Goal: Information Seeking & Learning: Check status

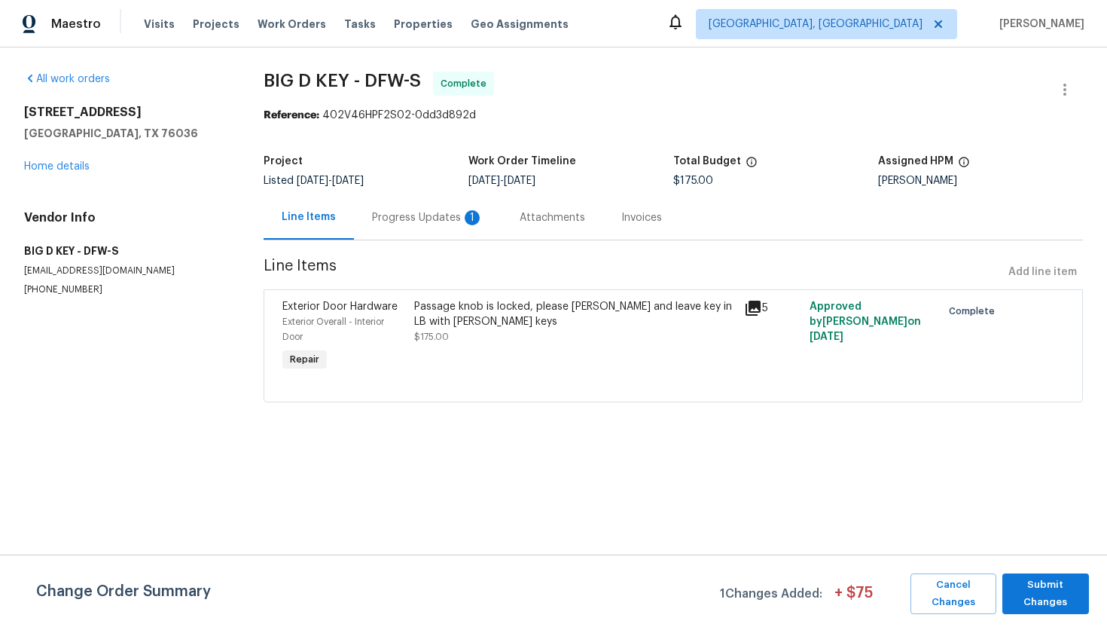
click at [75, 158] on div "529 Magdalen Ave Crowley, TX 76036 Home details" at bounding box center [125, 139] width 203 height 69
click at [75, 169] on link "Home details" at bounding box center [57, 166] width 66 height 11
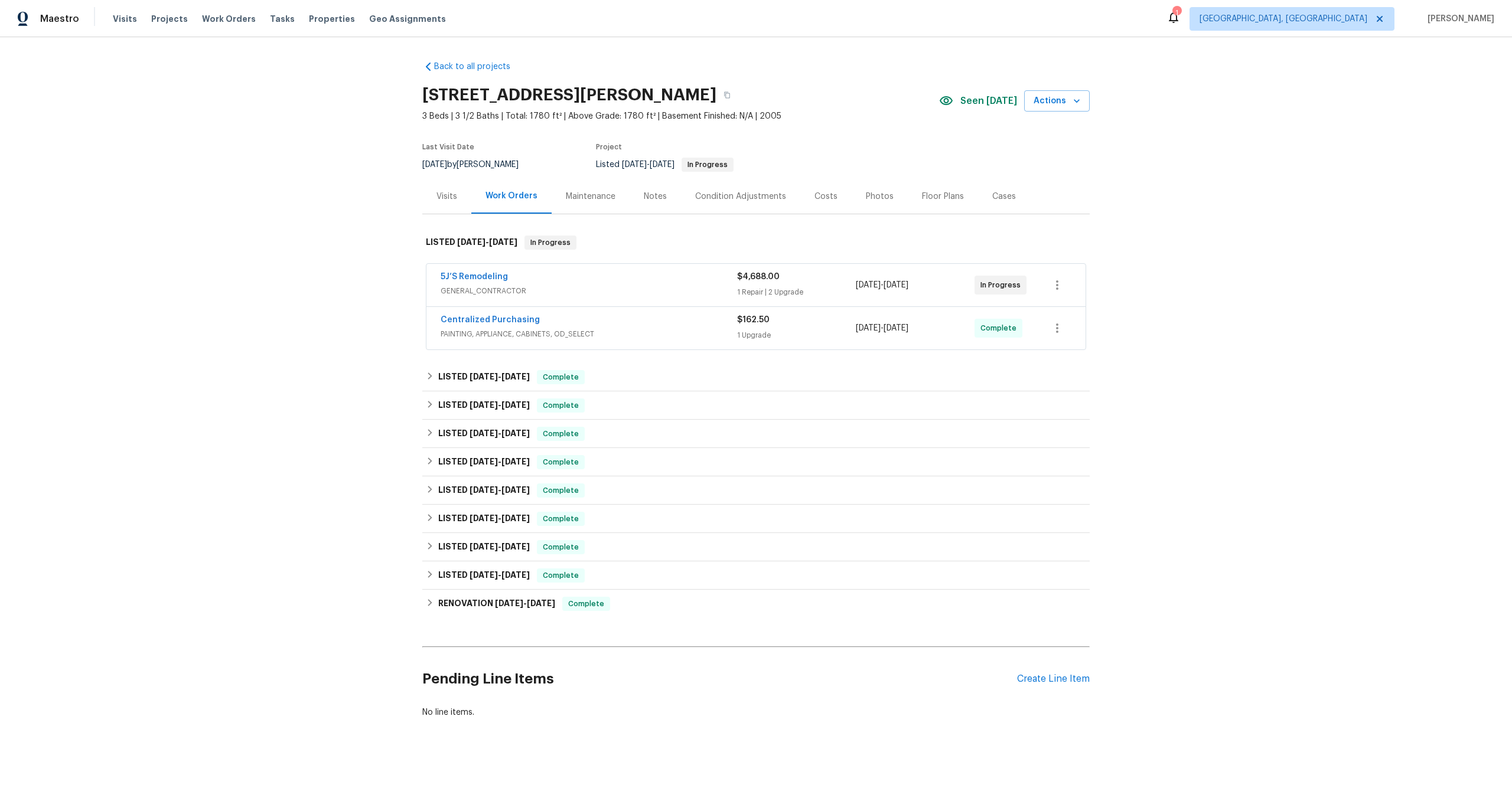
click at [623, 278] on div "5J’S Remodeling" at bounding box center [589, 278] width 296 height 14
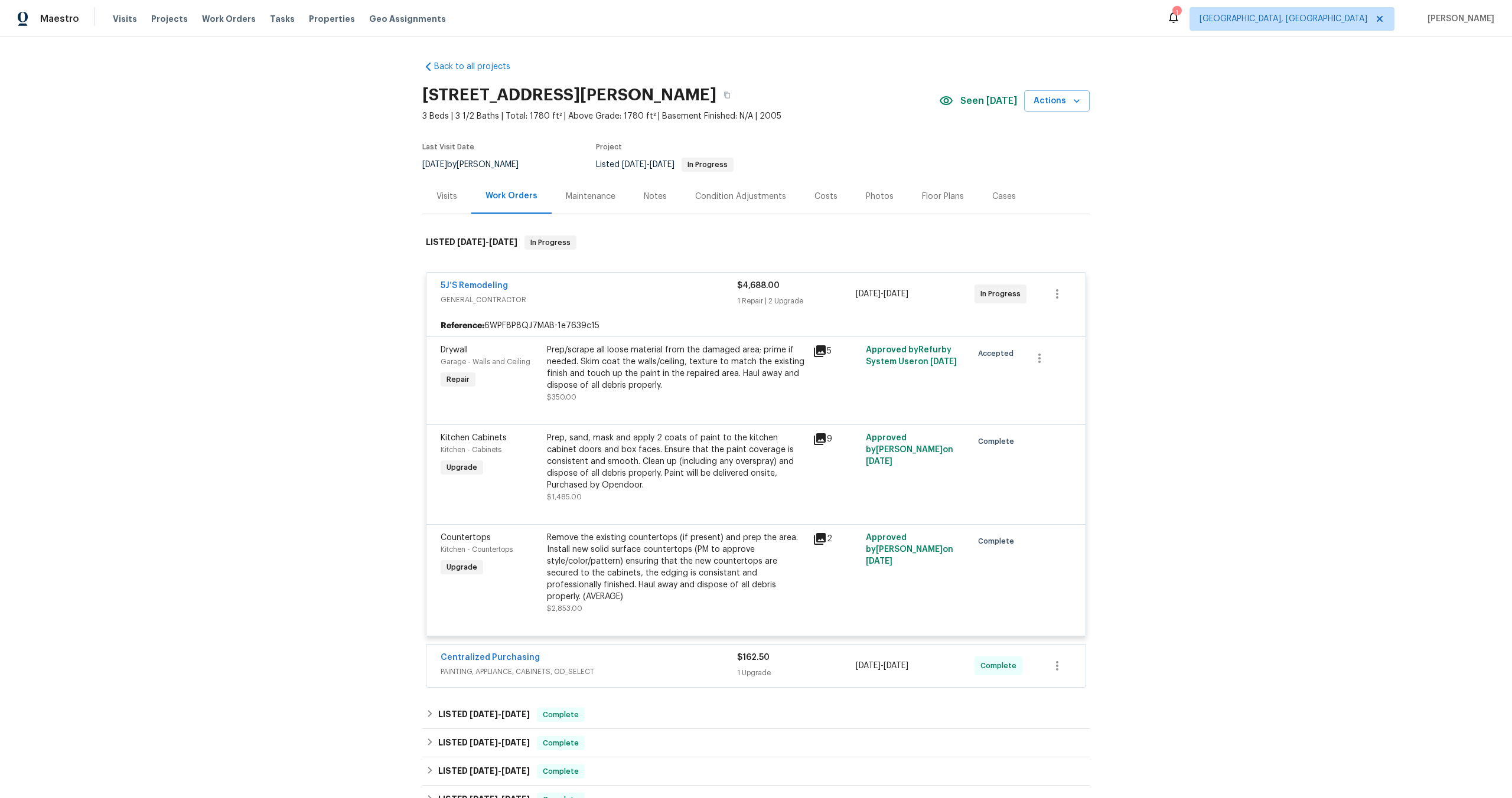
click at [824, 534] on icon at bounding box center [820, 539] width 12 height 12
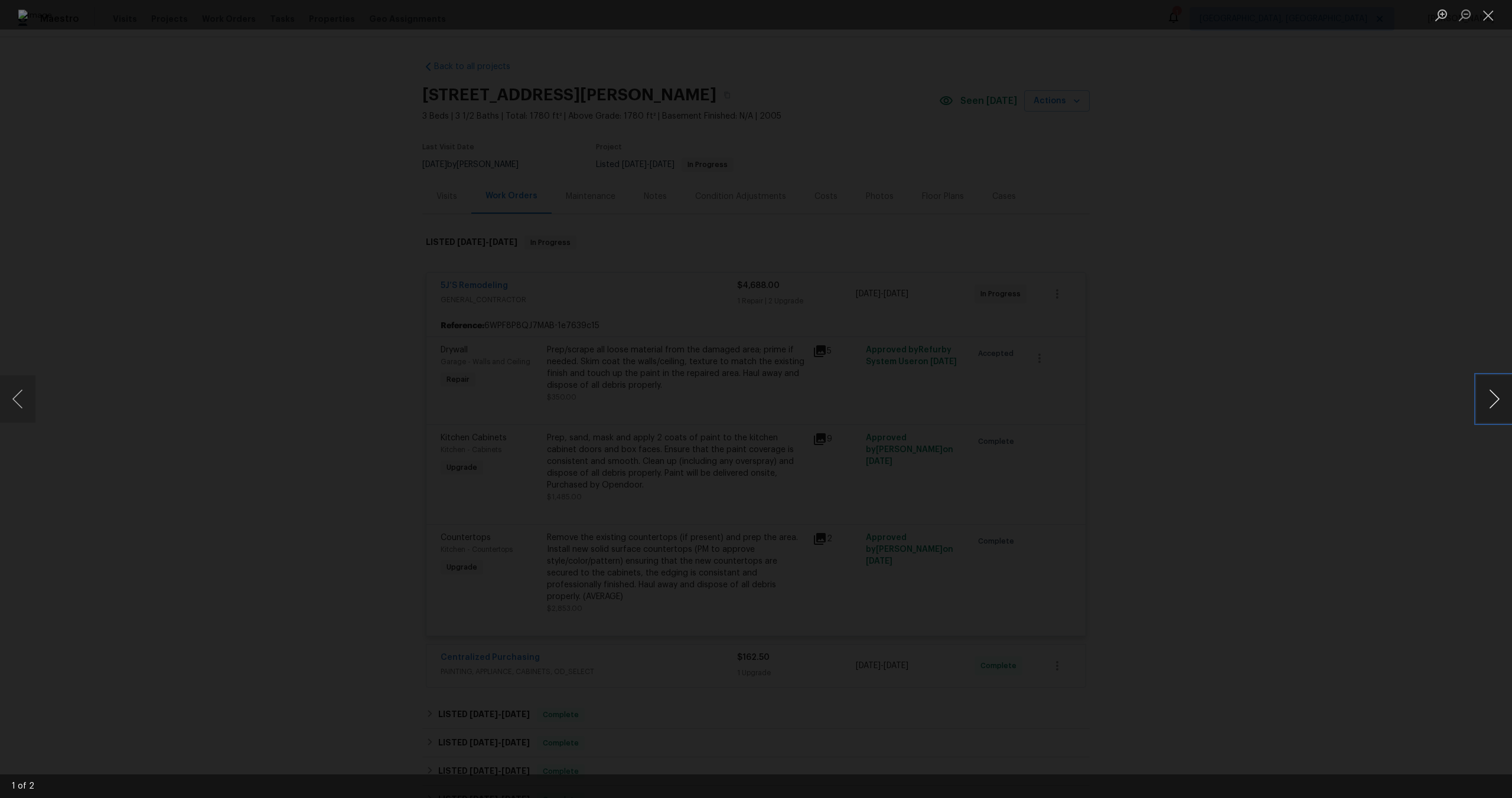
click at [1482, 391] on button "Next image" at bounding box center [1494, 399] width 35 height 47
click at [1482, 23] on button "Close lightbox" at bounding box center [1488, 15] width 24 height 20
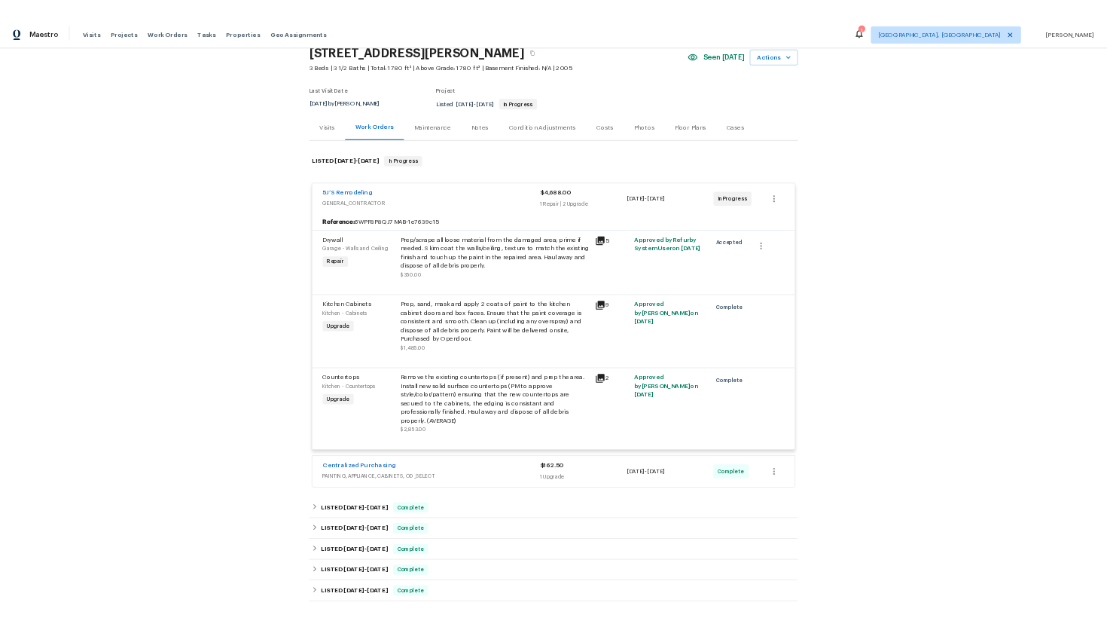
scroll to position [68, 0]
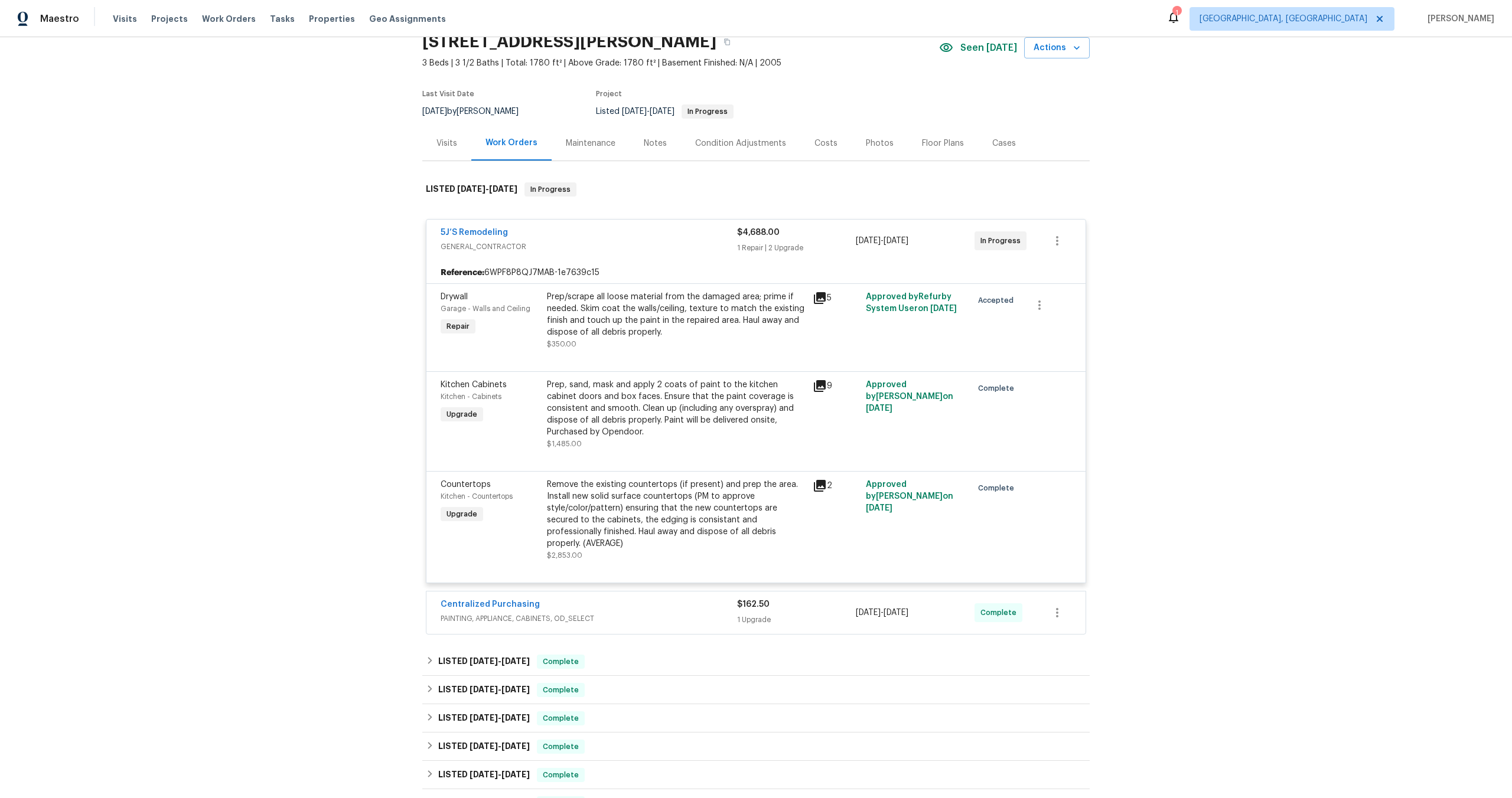
click at [580, 613] on span "PAINTING, APPLIANCE, CABINETS, OD_SELECT" at bounding box center [589, 618] width 296 height 12
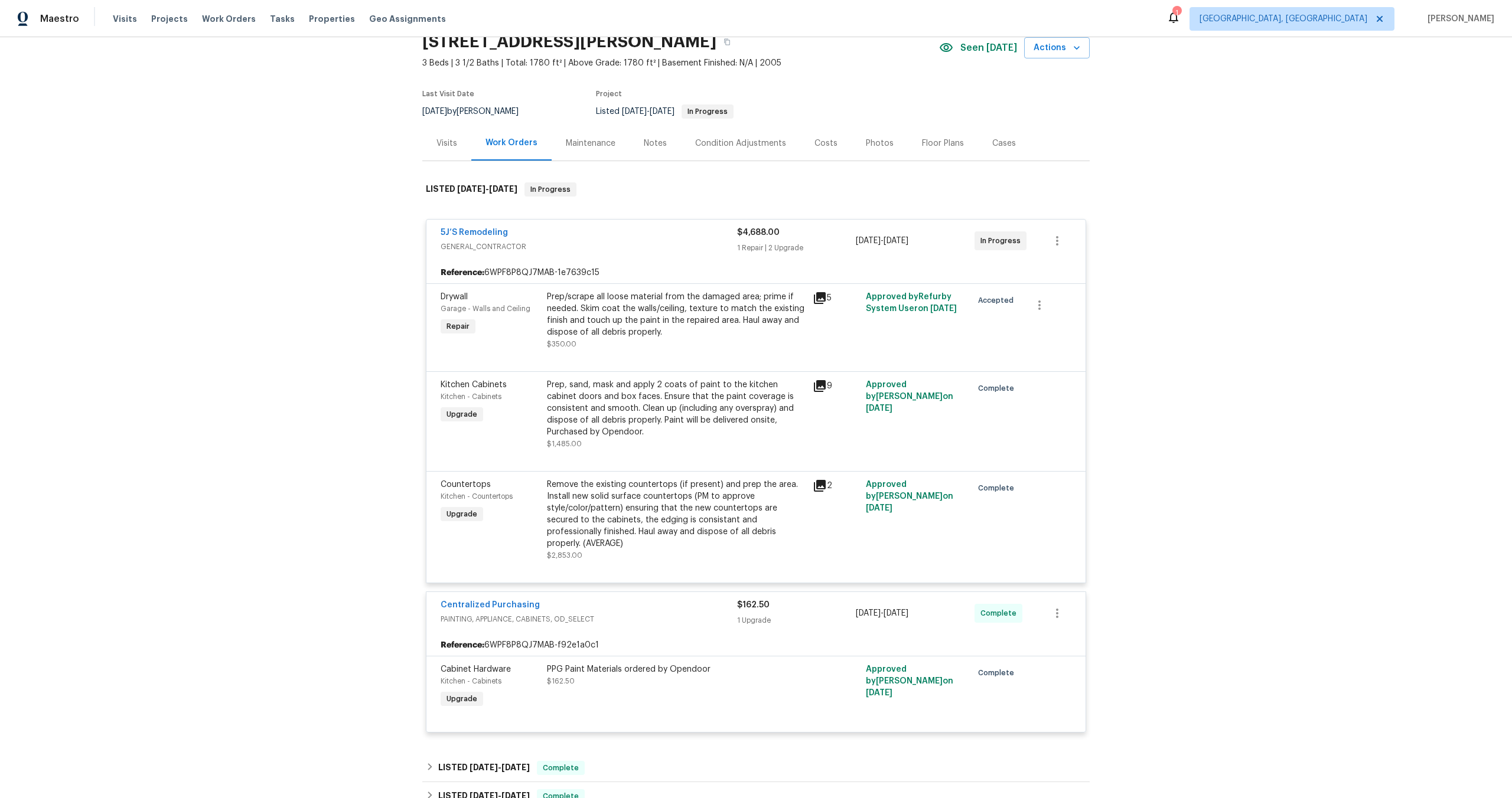
click at [815, 488] on icon at bounding box center [820, 486] width 14 height 14
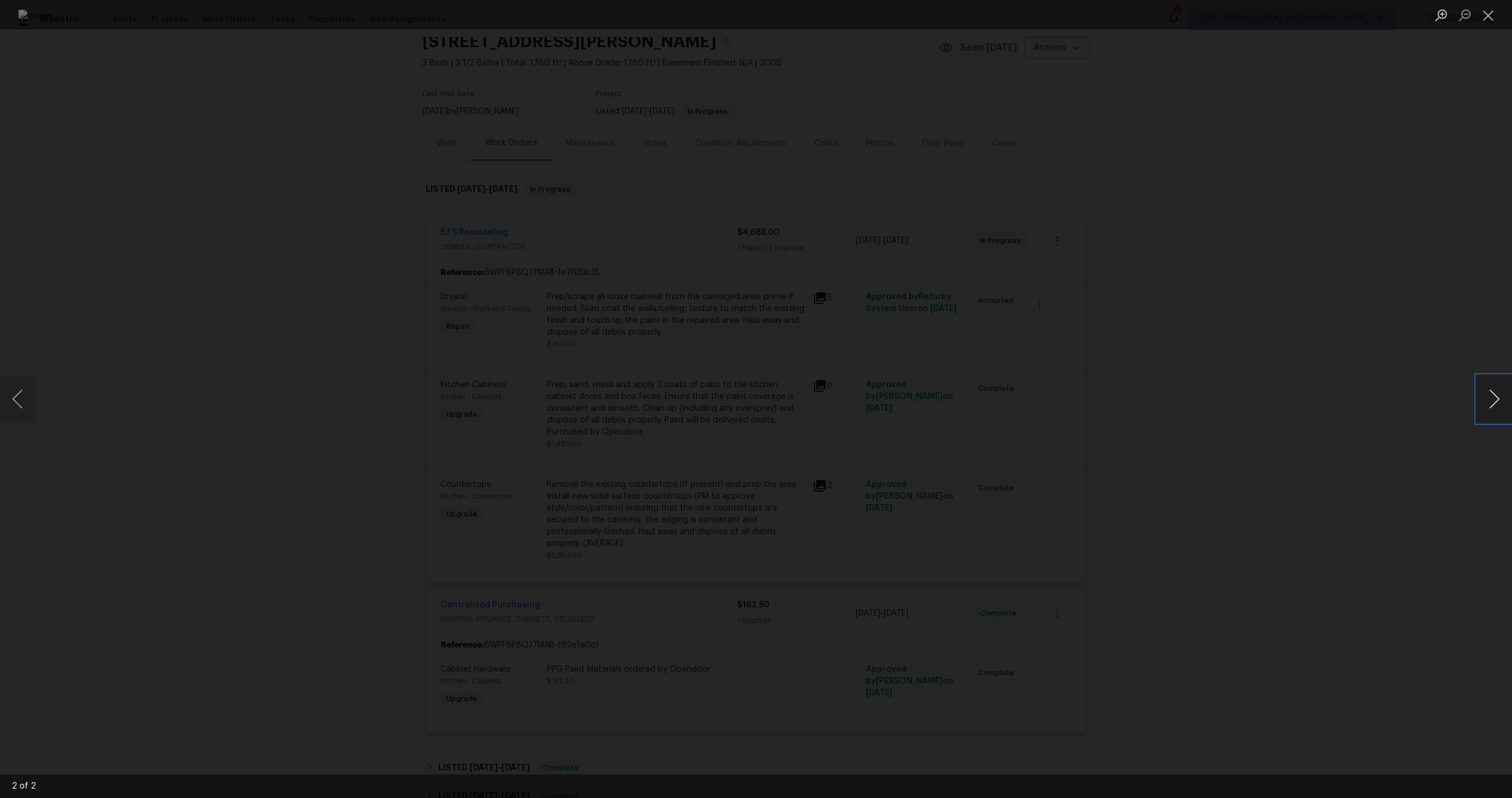
click at [1501, 394] on button "Next image" at bounding box center [1494, 399] width 35 height 47
click at [1492, 18] on button "Close lightbox" at bounding box center [1488, 15] width 24 height 20
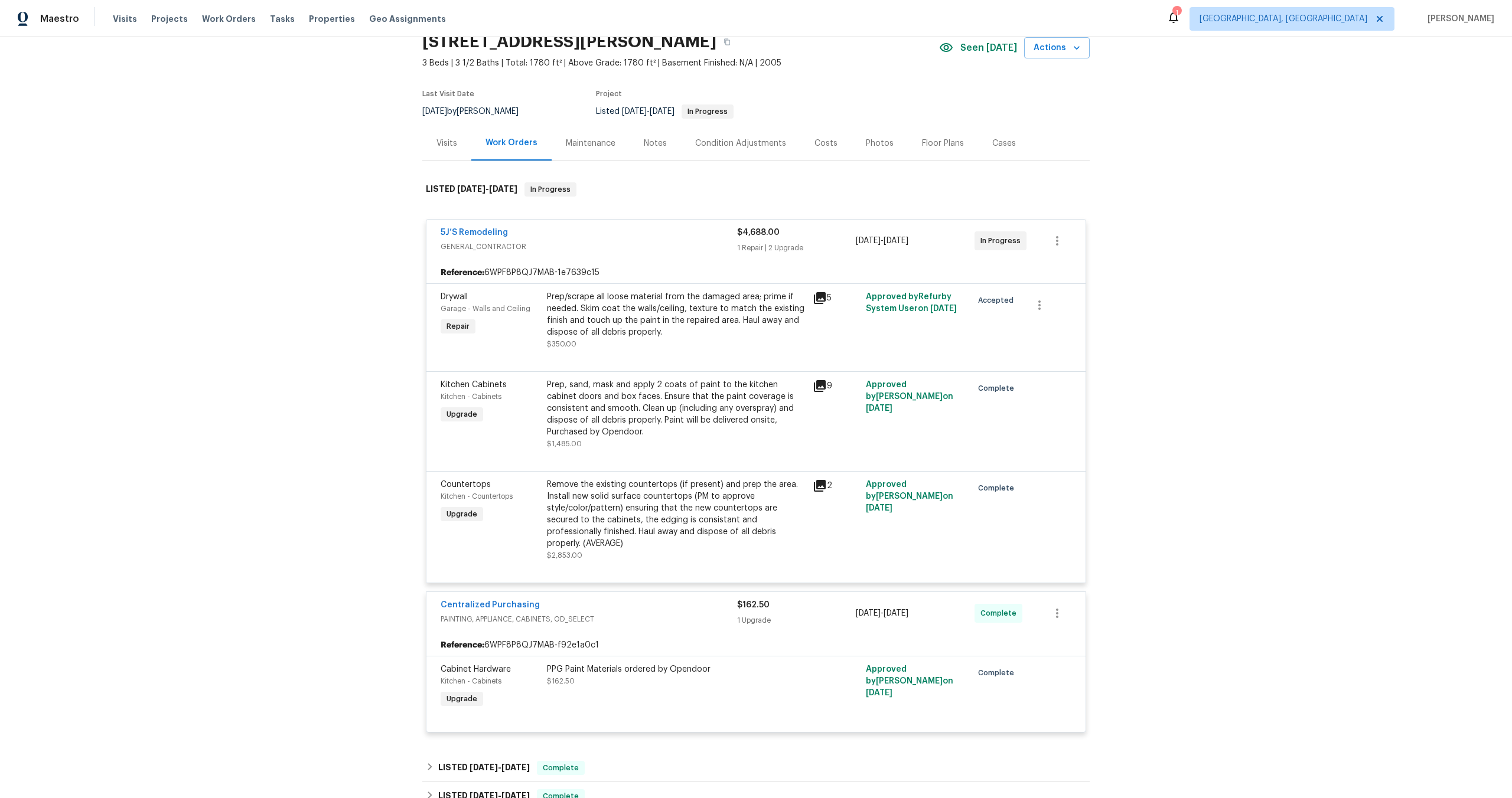
click at [689, 411] on div "Prep, sand, mask and apply 2 coats of paint to the kitchen cabinet doors and bo…" at bounding box center [676, 408] width 259 height 59
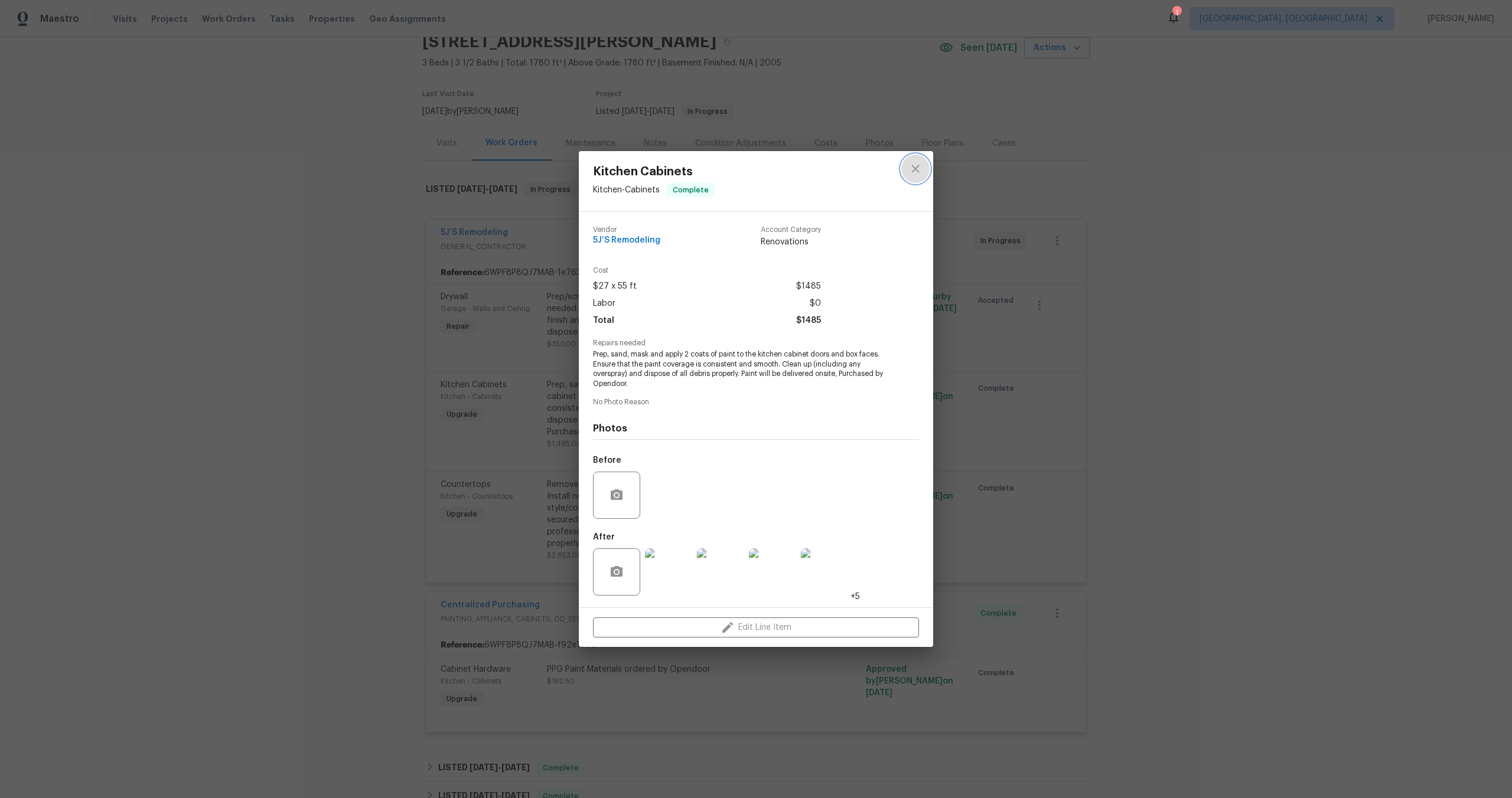
click at [918, 164] on icon "close" at bounding box center [915, 169] width 14 height 14
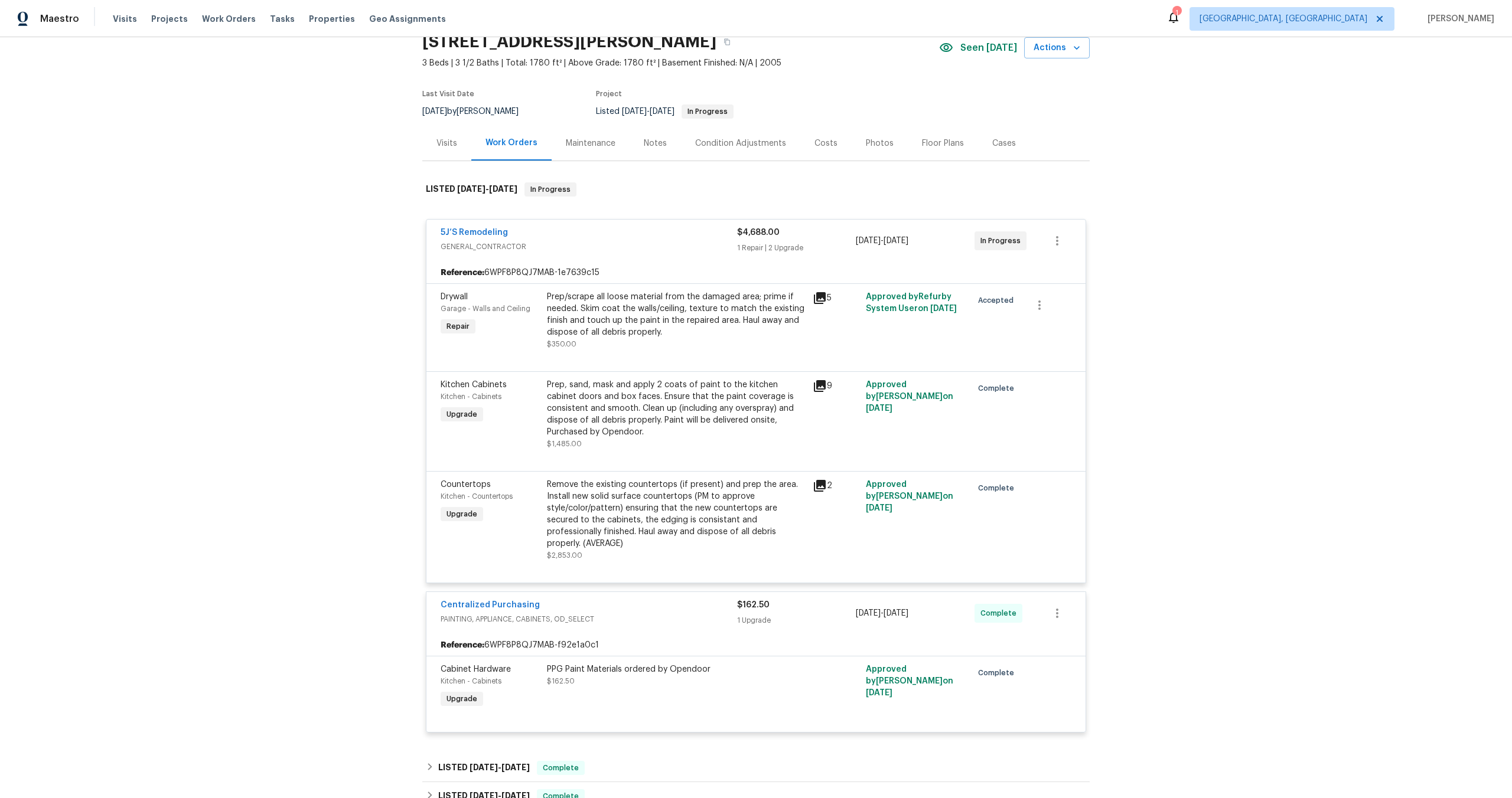
click at [820, 487] on icon at bounding box center [820, 485] width 12 height 12
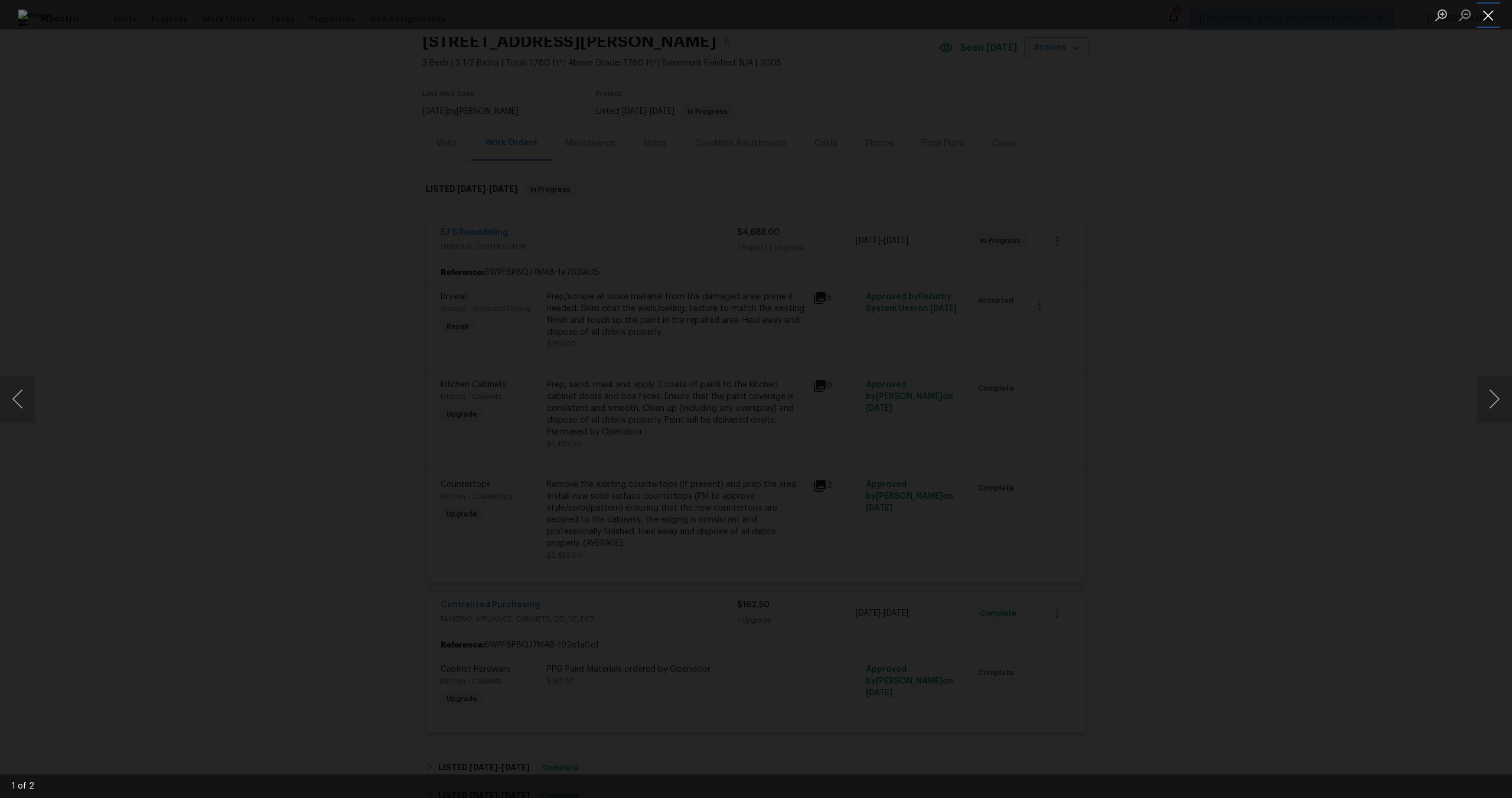
click at [1486, 18] on button "Close lightbox" at bounding box center [1488, 15] width 24 height 20
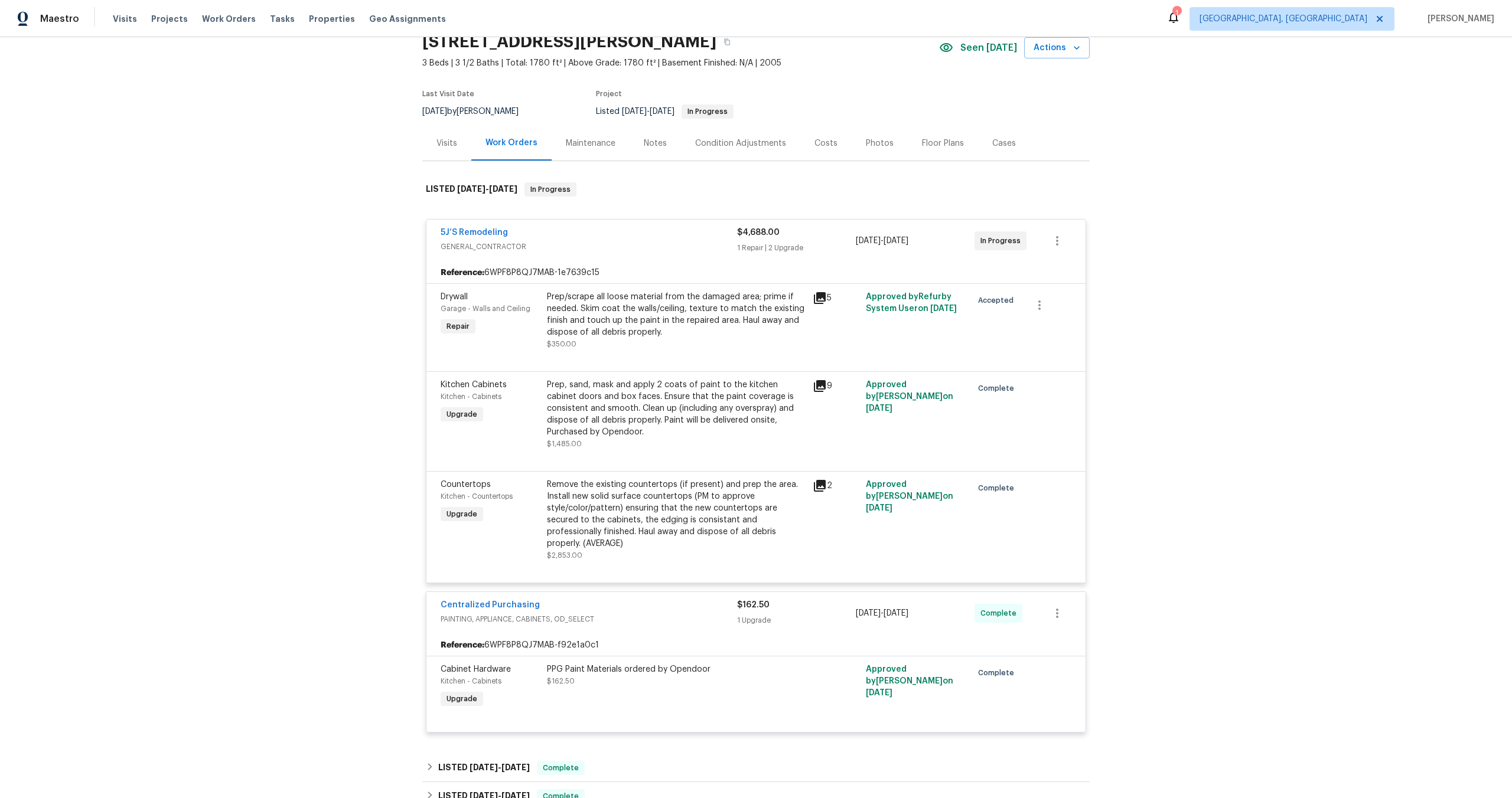
click at [623, 524] on div "Remove the existing countertops (if present) and prep the area. Install new sol…" at bounding box center [676, 514] width 259 height 71
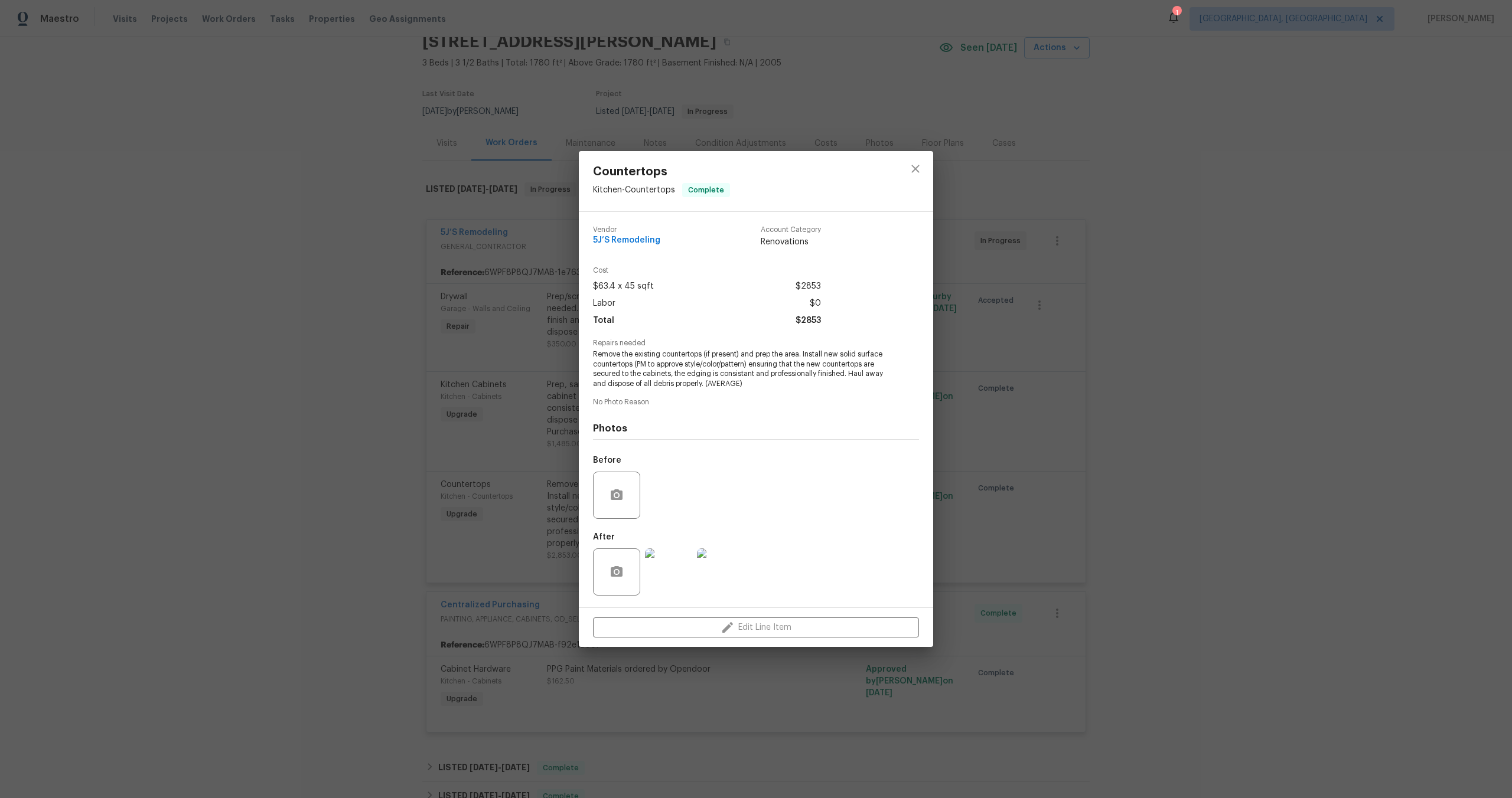
click at [652, 571] on img at bounding box center [668, 572] width 47 height 47
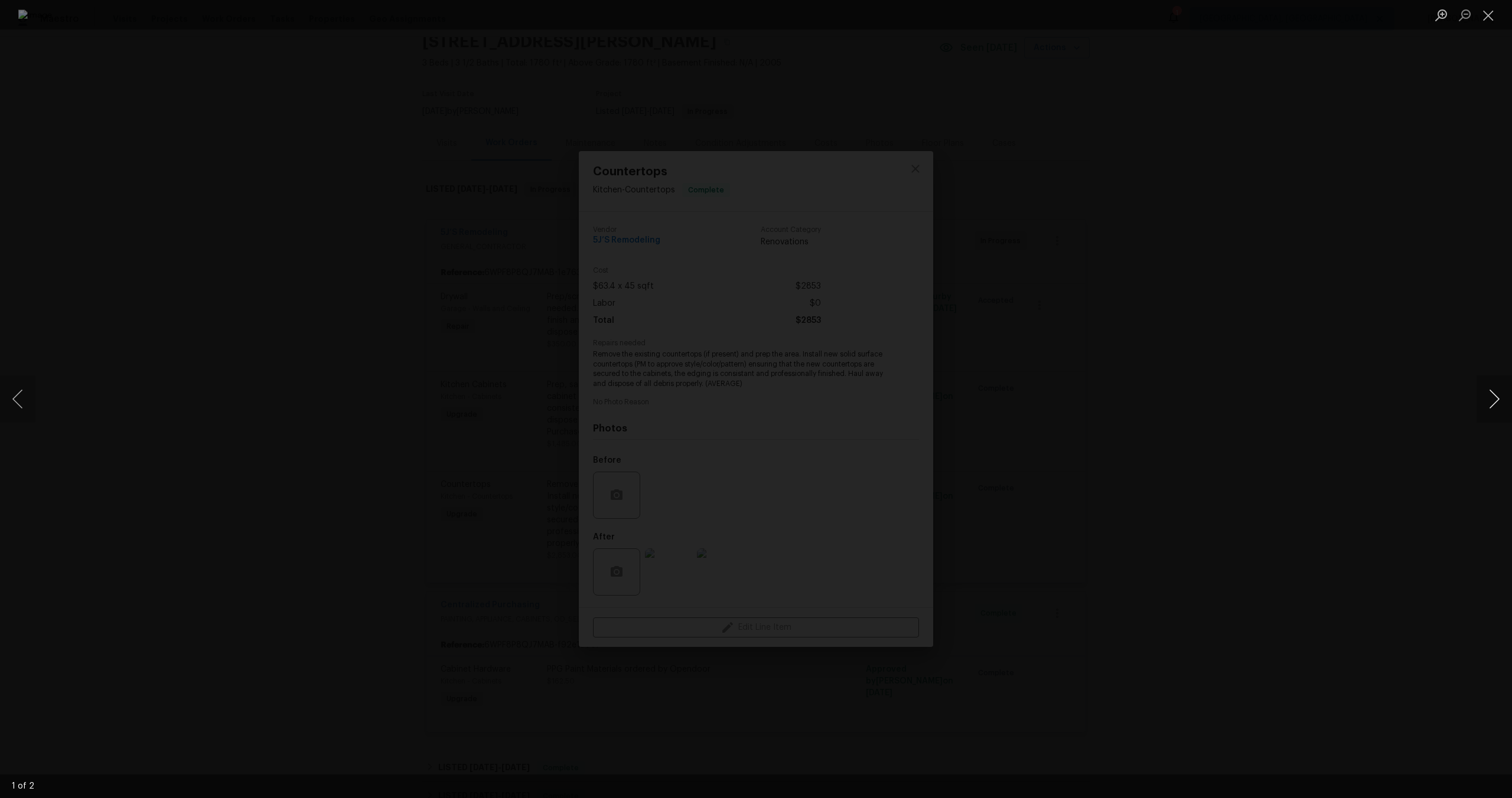
click at [1492, 399] on button "Next image" at bounding box center [1494, 399] width 35 height 47
click at [1492, 21] on button "Close lightbox" at bounding box center [1488, 15] width 24 height 20
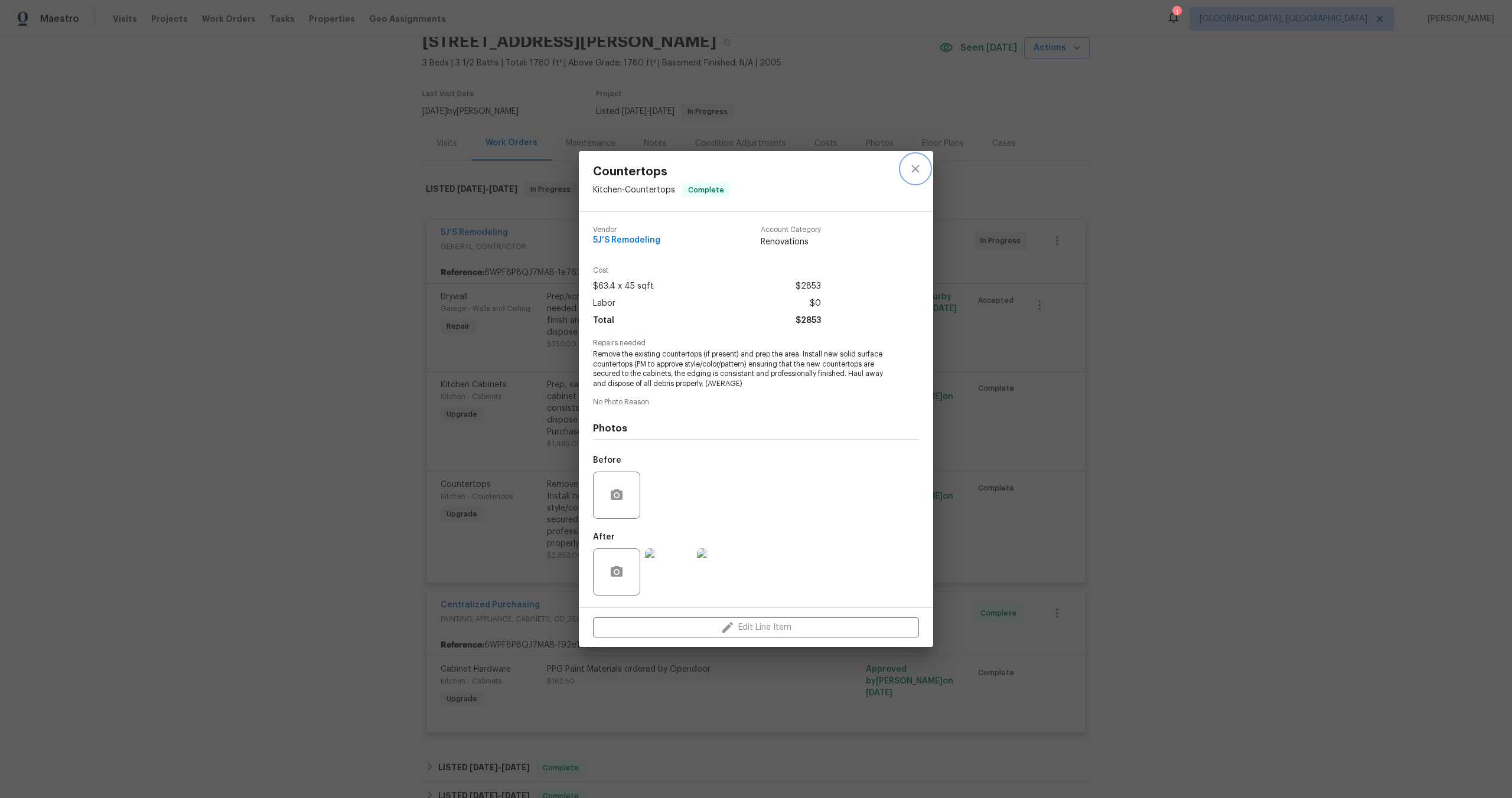
click at [910, 172] on icon "close" at bounding box center [915, 169] width 14 height 14
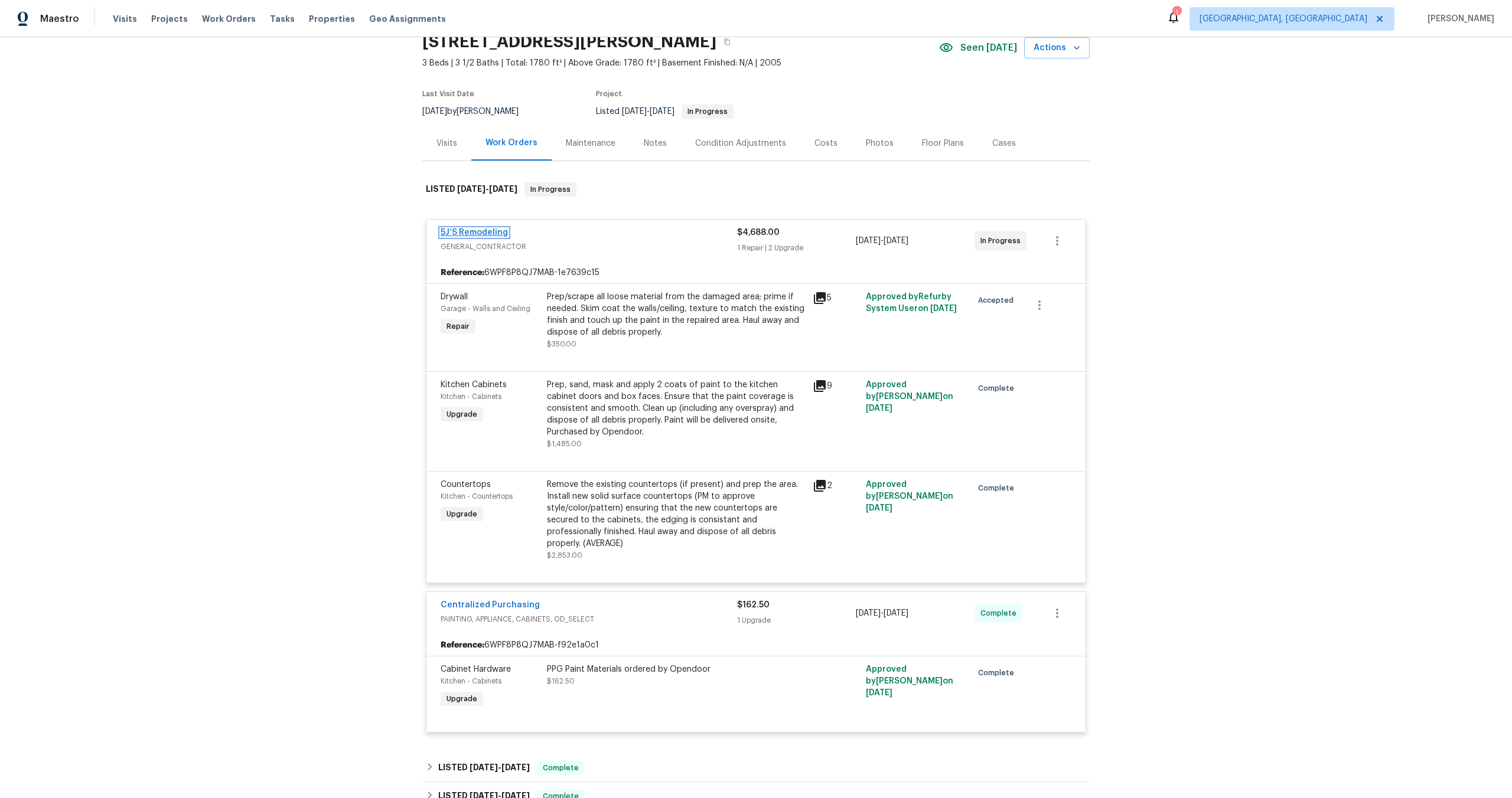
click at [482, 228] on link "5J’S Remodeling" at bounding box center [474, 232] width 67 height 9
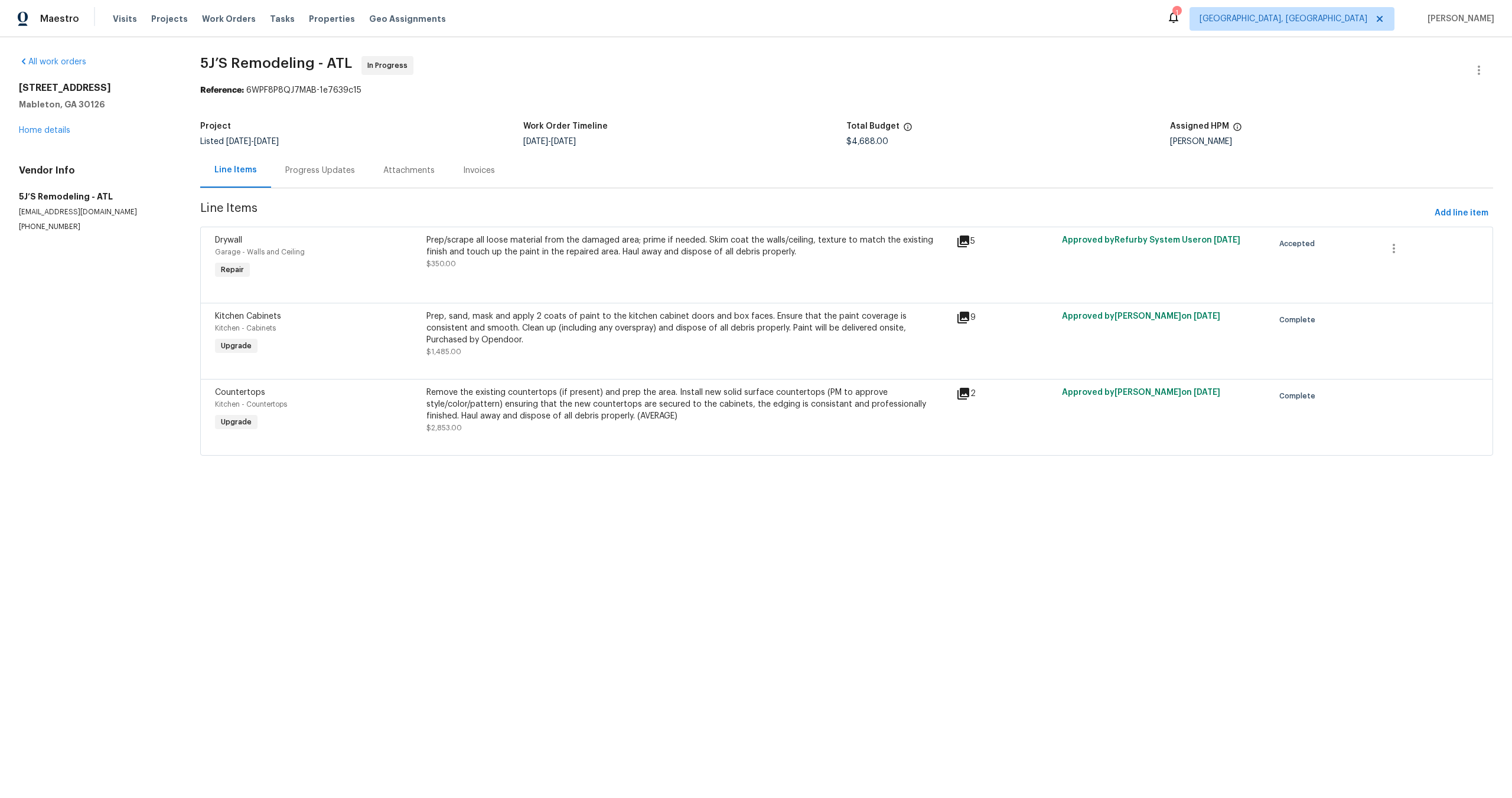
click at [333, 176] on div "Progress Updates" at bounding box center [320, 170] width 98 height 34
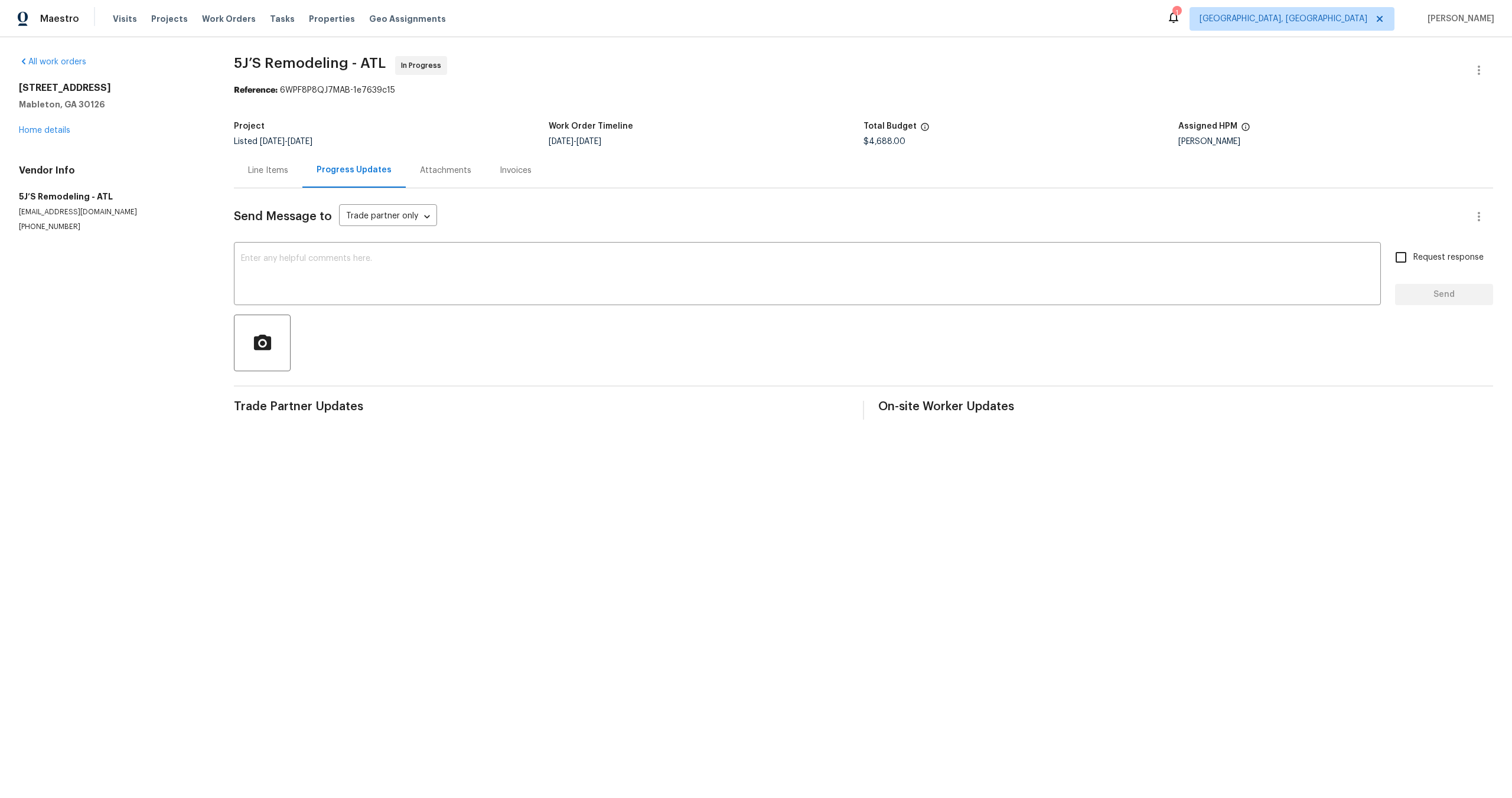
click at [274, 178] on div "Line Items" at bounding box center [267, 170] width 68 height 34
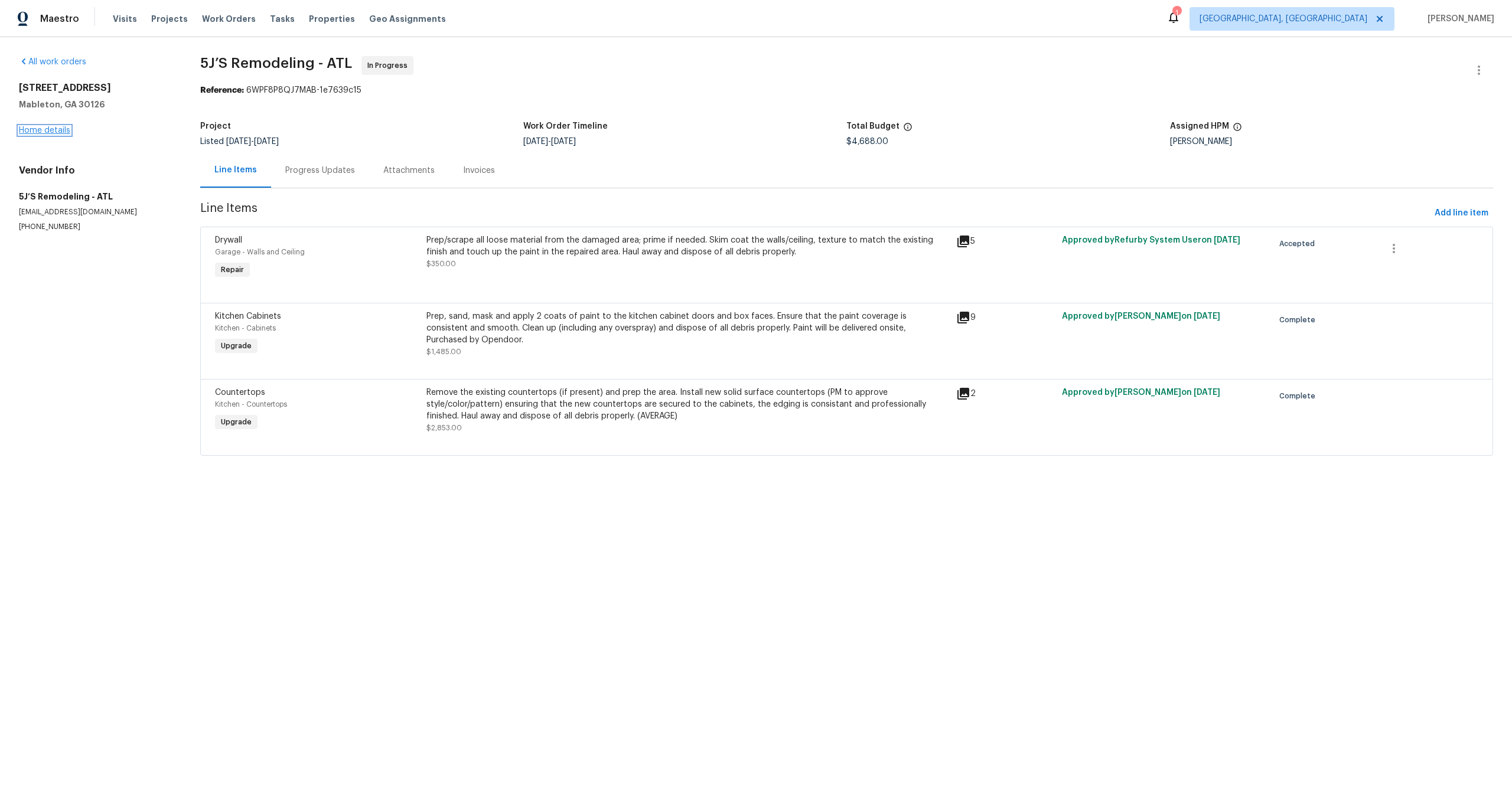
click at [64, 127] on link "Home details" at bounding box center [45, 130] width 52 height 9
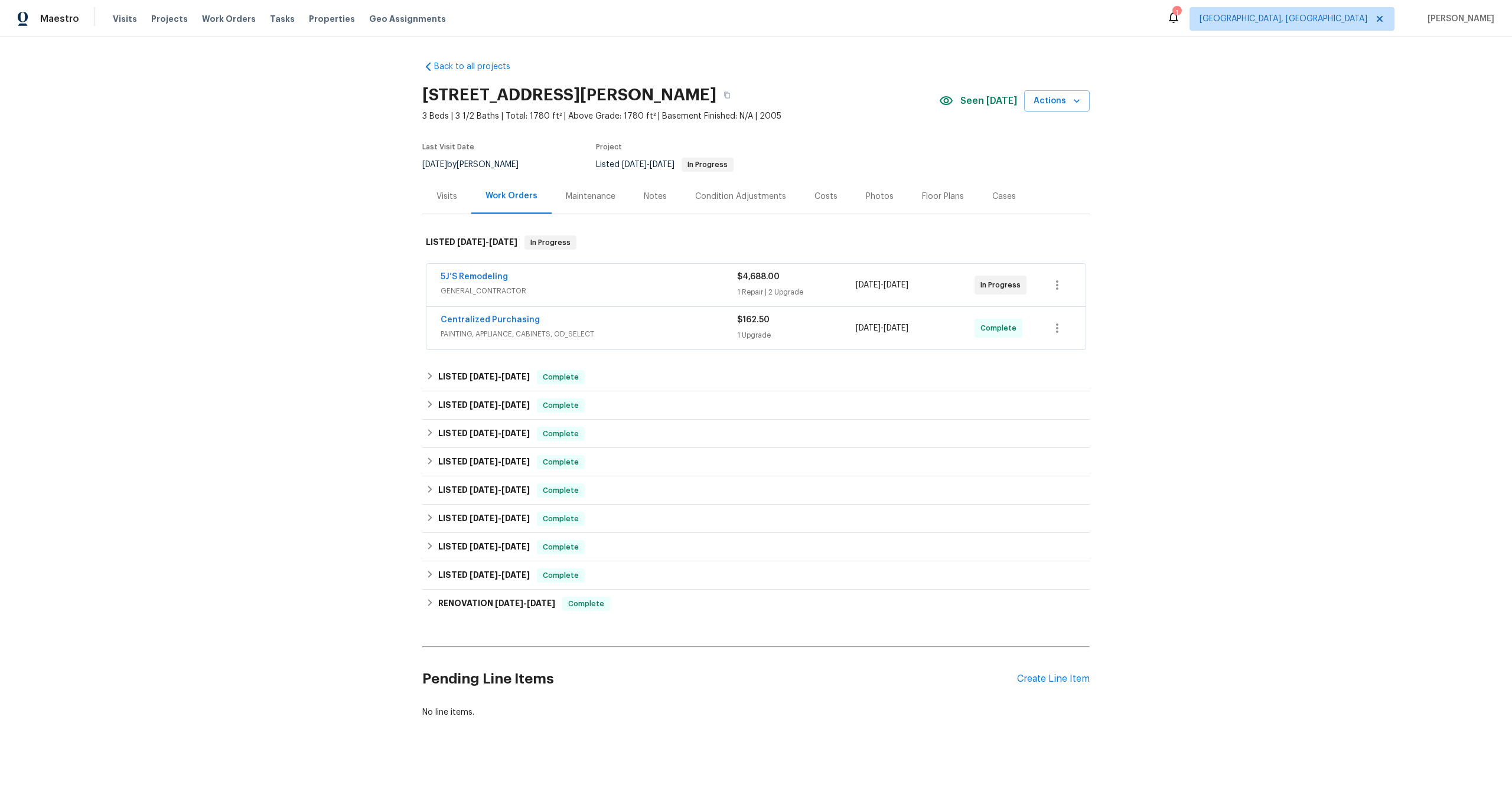
click at [660, 278] on div "5J’S Remodeling" at bounding box center [589, 278] width 296 height 14
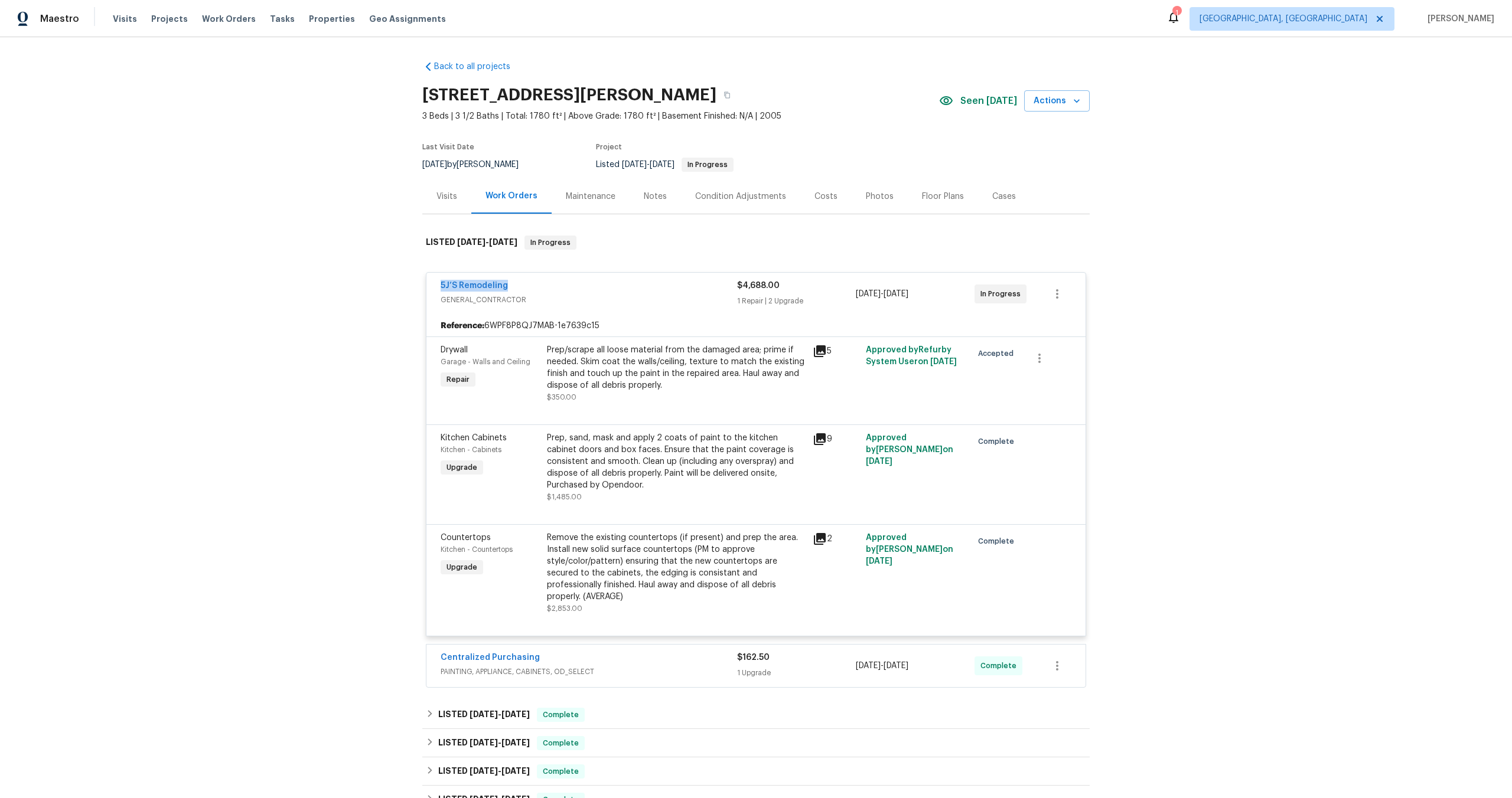
drag, startPoint x: 522, startPoint y: 287, endPoint x: 437, endPoint y: 284, distance: 85.1
click at [437, 284] on div "5J’S Remodeling GENERAL_CONTRACTOR $4,688.00 1 Repair | 2 Upgrade [DATE] - [DAT…" at bounding box center [756, 294] width 660 height 42
copy link "5J’S Remodeling"
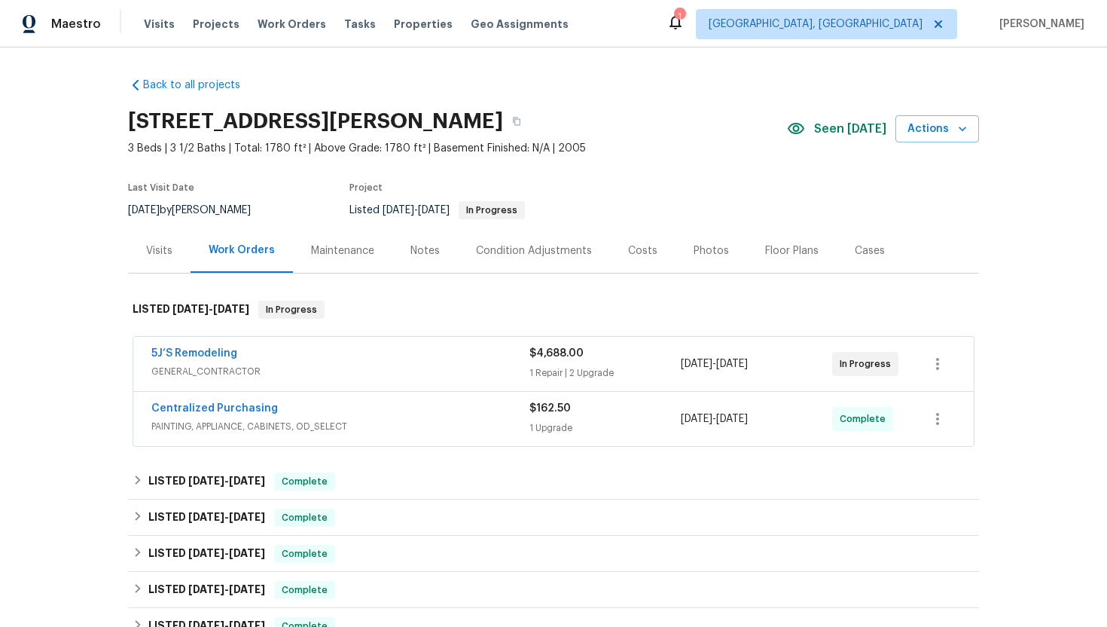
click at [382, 414] on div "Centralized Purchasing" at bounding box center [340, 410] width 378 height 18
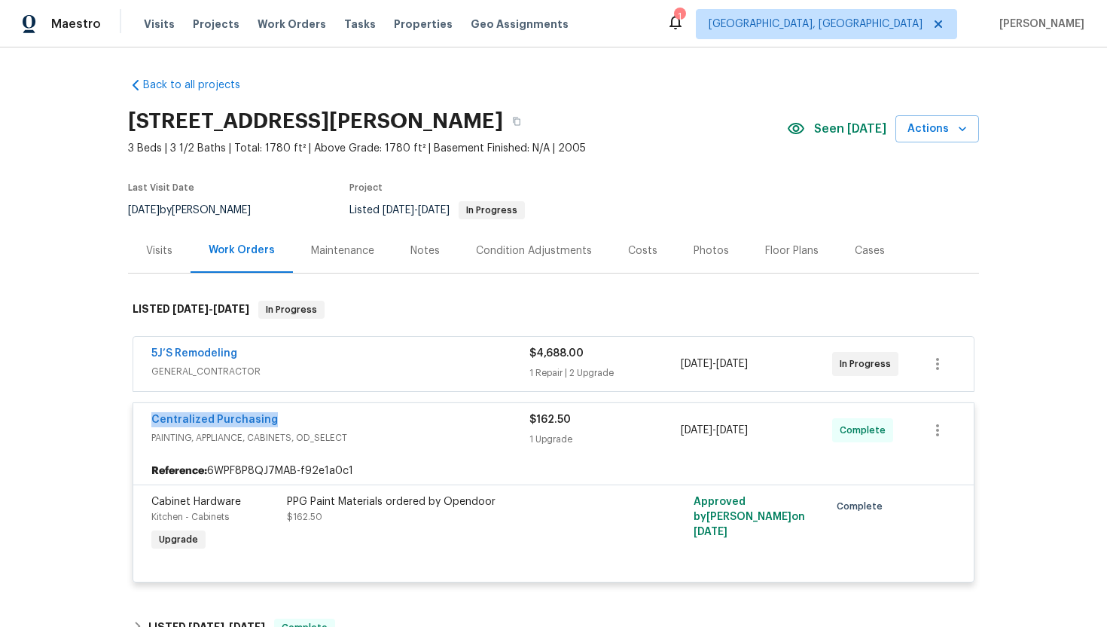
drag, startPoint x: 286, startPoint y: 417, endPoint x: 136, endPoint y: 417, distance: 149.9
click at [136, 417] on div "Centralized Purchasing PAINTING, APPLIANCE, CABINETS, OD_SELECT $162.50 1 Upgra…" at bounding box center [553, 430] width 841 height 54
copy link "Centralized Purchasing"
click at [166, 256] on div "Visits" at bounding box center [159, 250] width 26 height 15
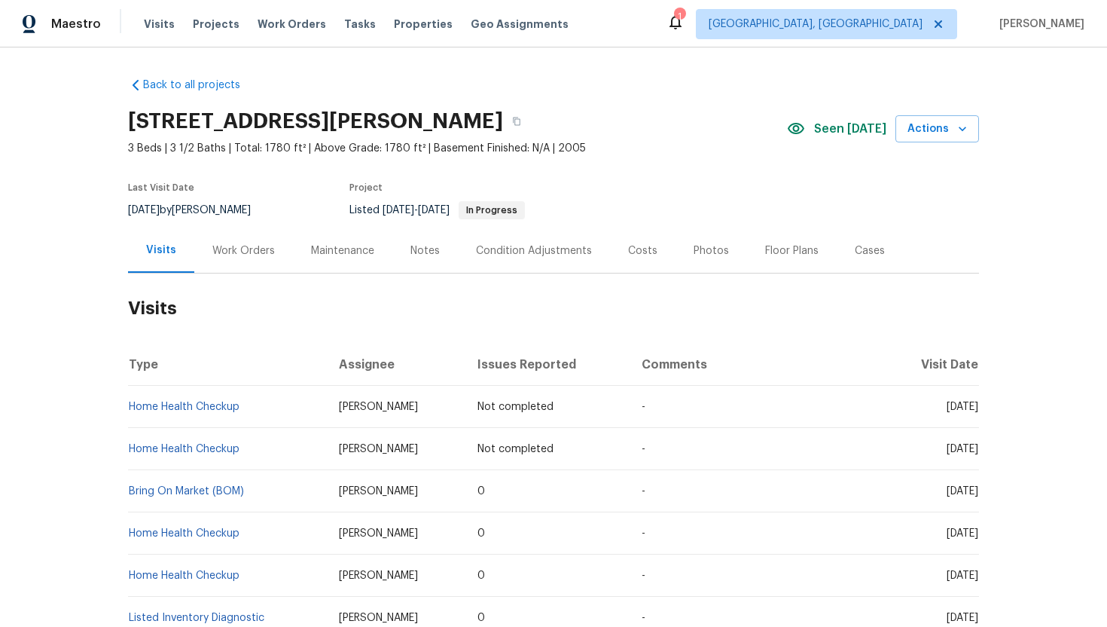
drag, startPoint x: 918, startPoint y: 490, endPoint x: 978, endPoint y: 497, distance: 60.0
click at [978, 497] on td "Wed, Oct 08 2025" at bounding box center [932, 491] width 94 height 42
copy span "Oct 08 2025"
